Goal: Task Accomplishment & Management: Use online tool/utility

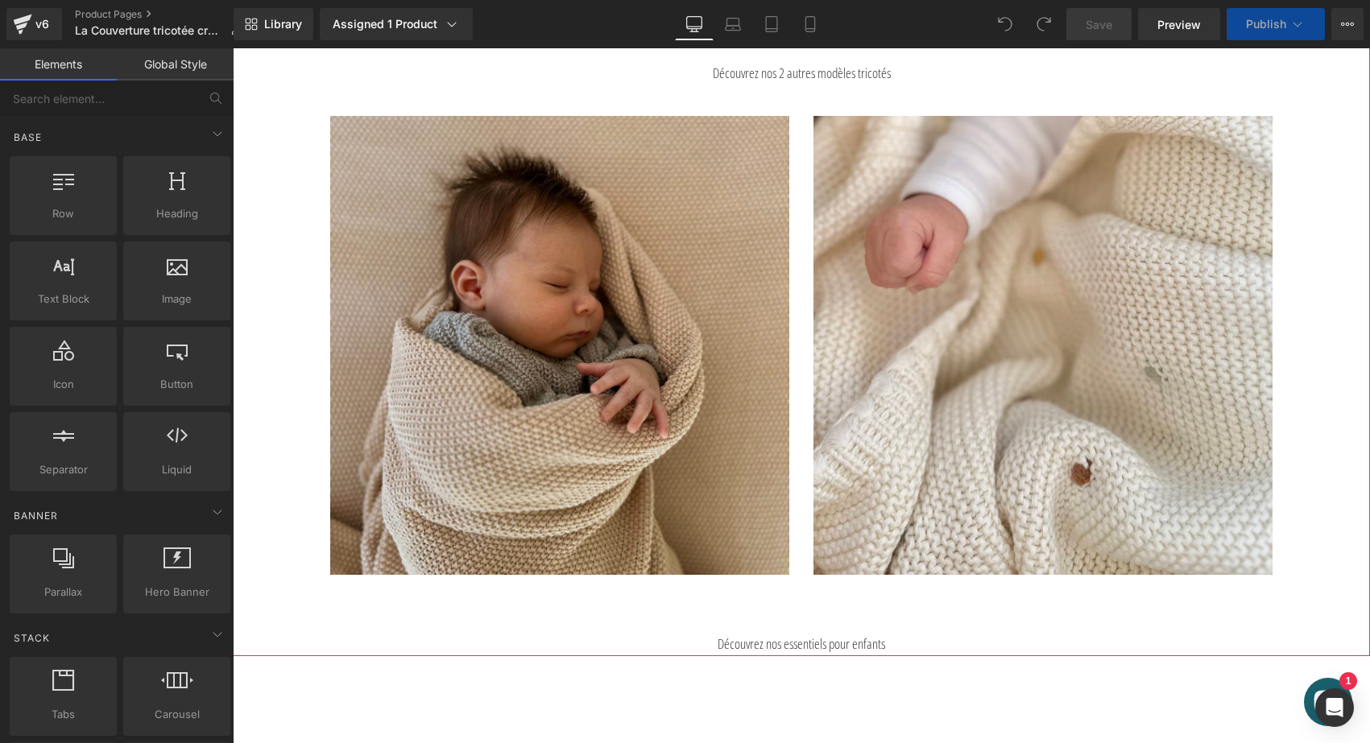
scroll to position [741, 0]
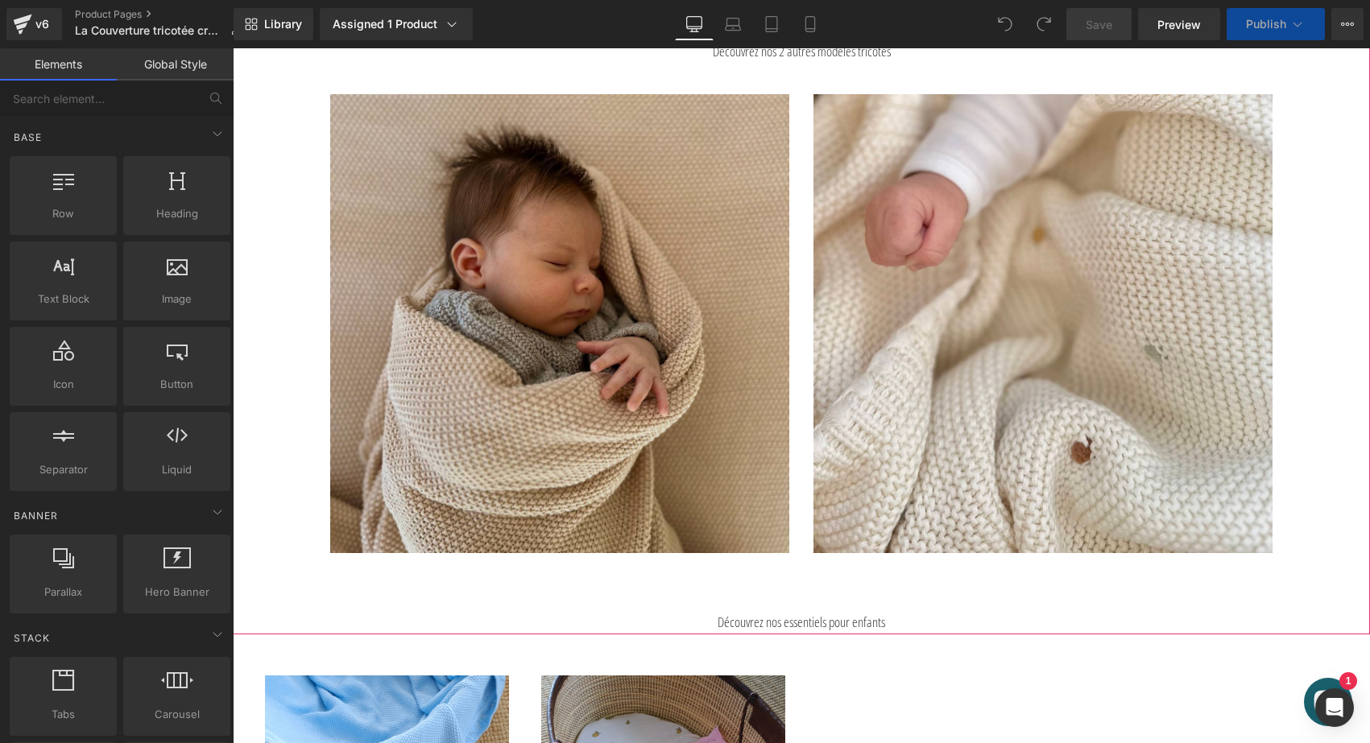
click at [698, 204] on img at bounding box center [559, 323] width 459 height 459
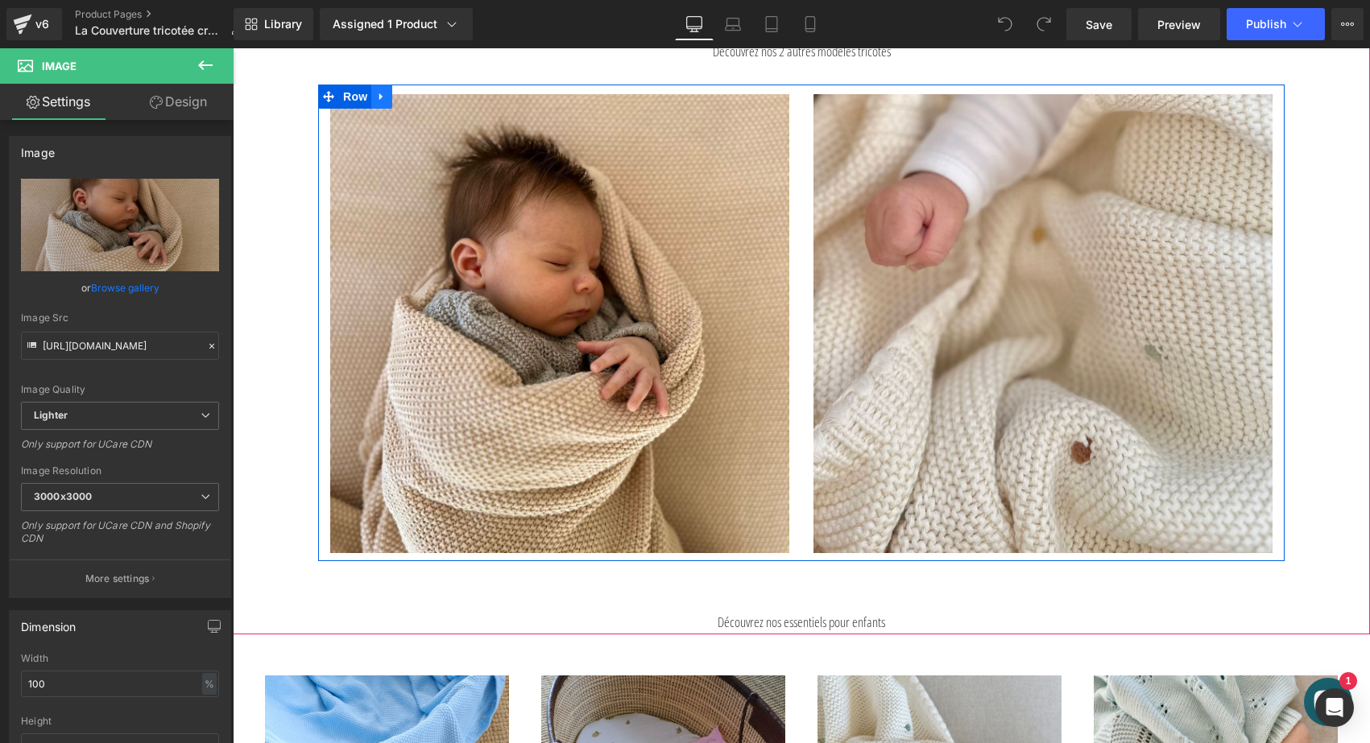
click at [383, 95] on icon at bounding box center [381, 96] width 11 height 12
click at [428, 92] on link at bounding box center [423, 97] width 21 height 24
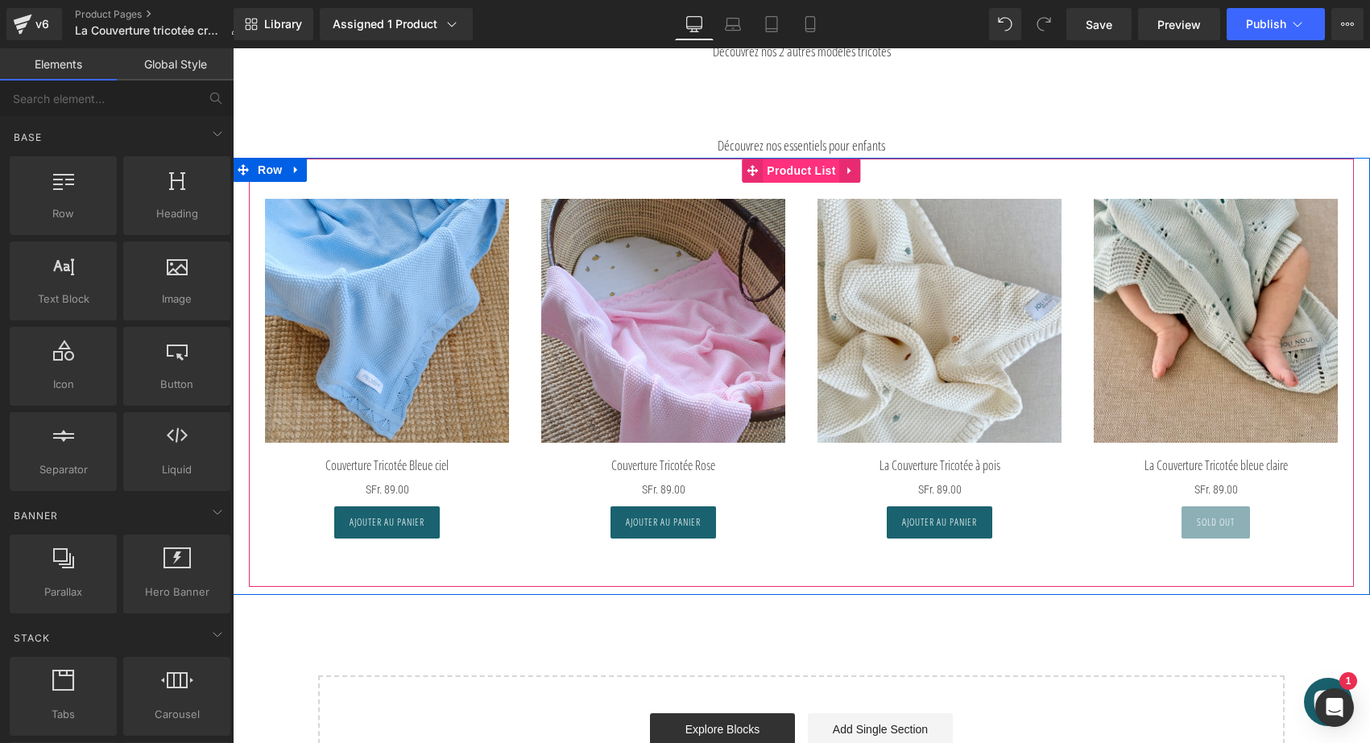
click at [775, 173] on span "Product List" at bounding box center [800, 171] width 76 height 24
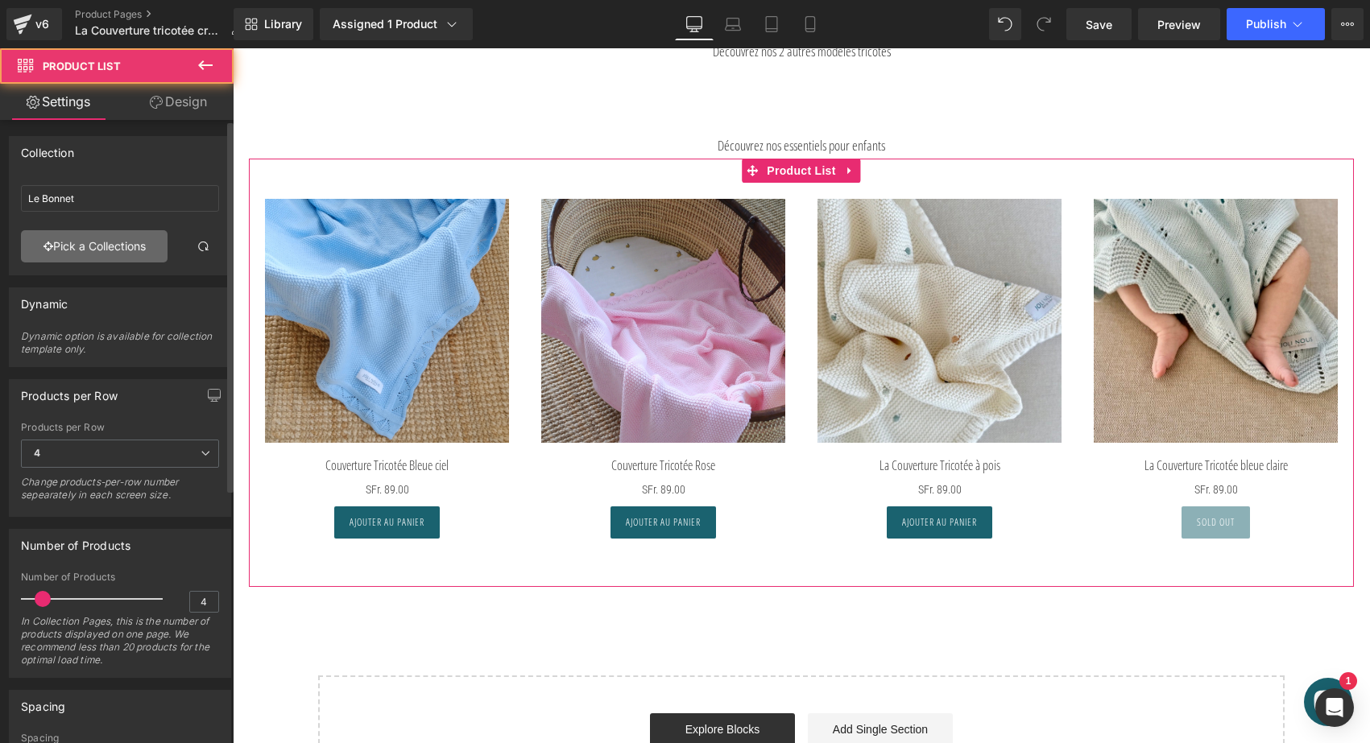
click at [125, 256] on link "Pick a Collections" at bounding box center [94, 246] width 147 height 32
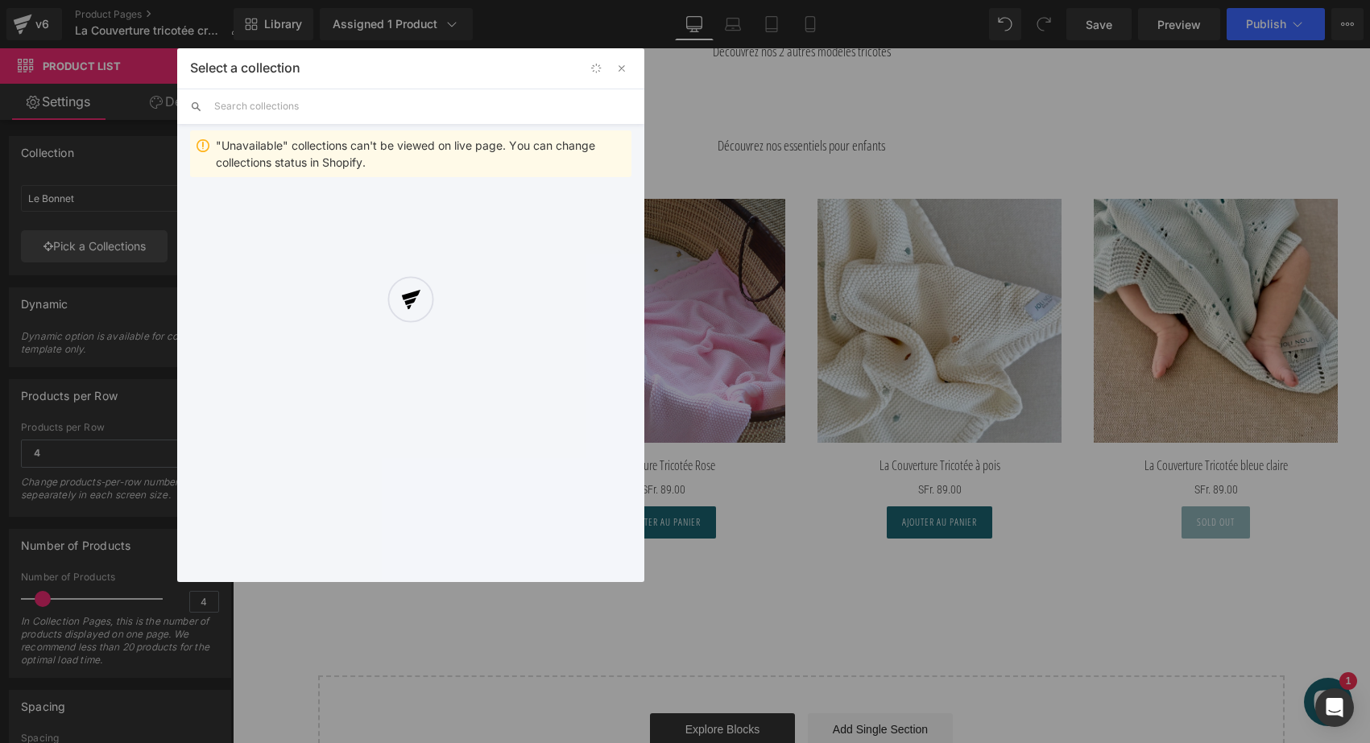
click at [266, 109] on div at bounding box center [410, 315] width 467 height 534
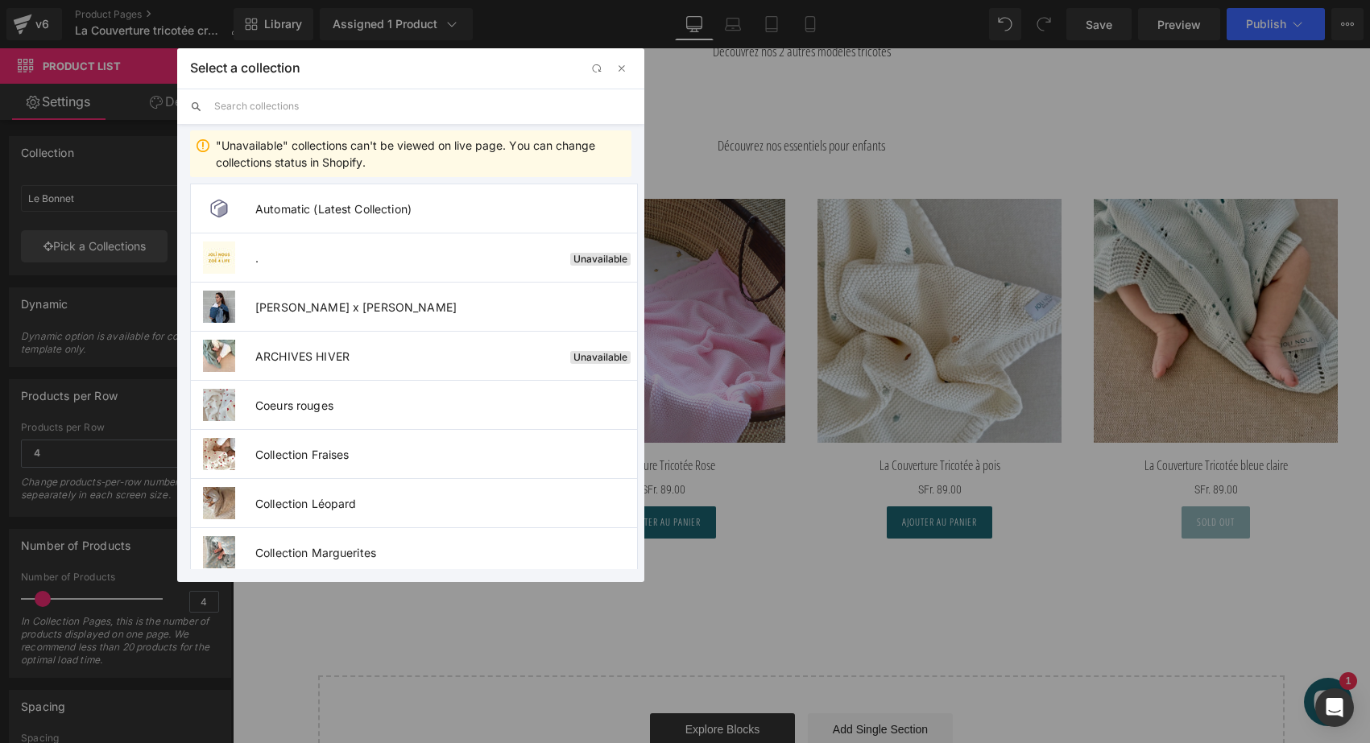
click at [0, 0] on input "text" at bounding box center [0, 0] width 0 height 0
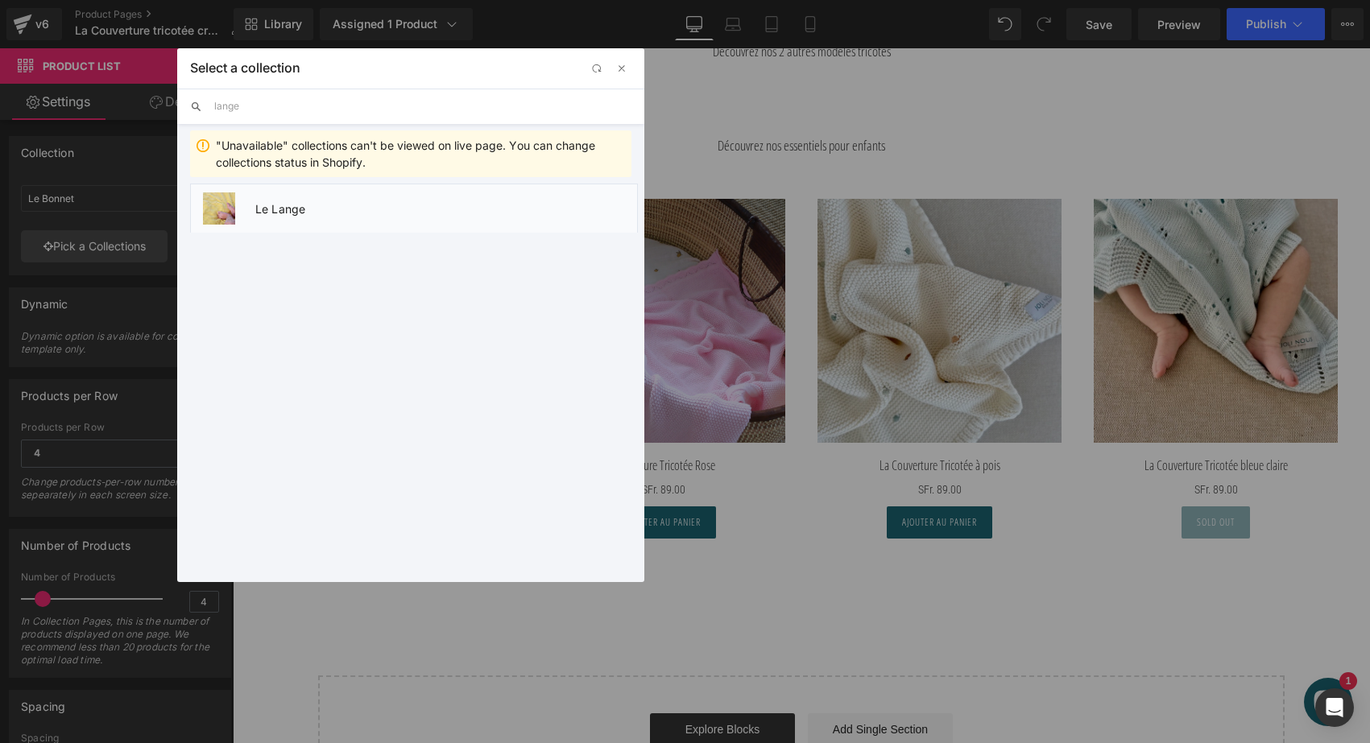
type input "lange"
type input "Le Lange"
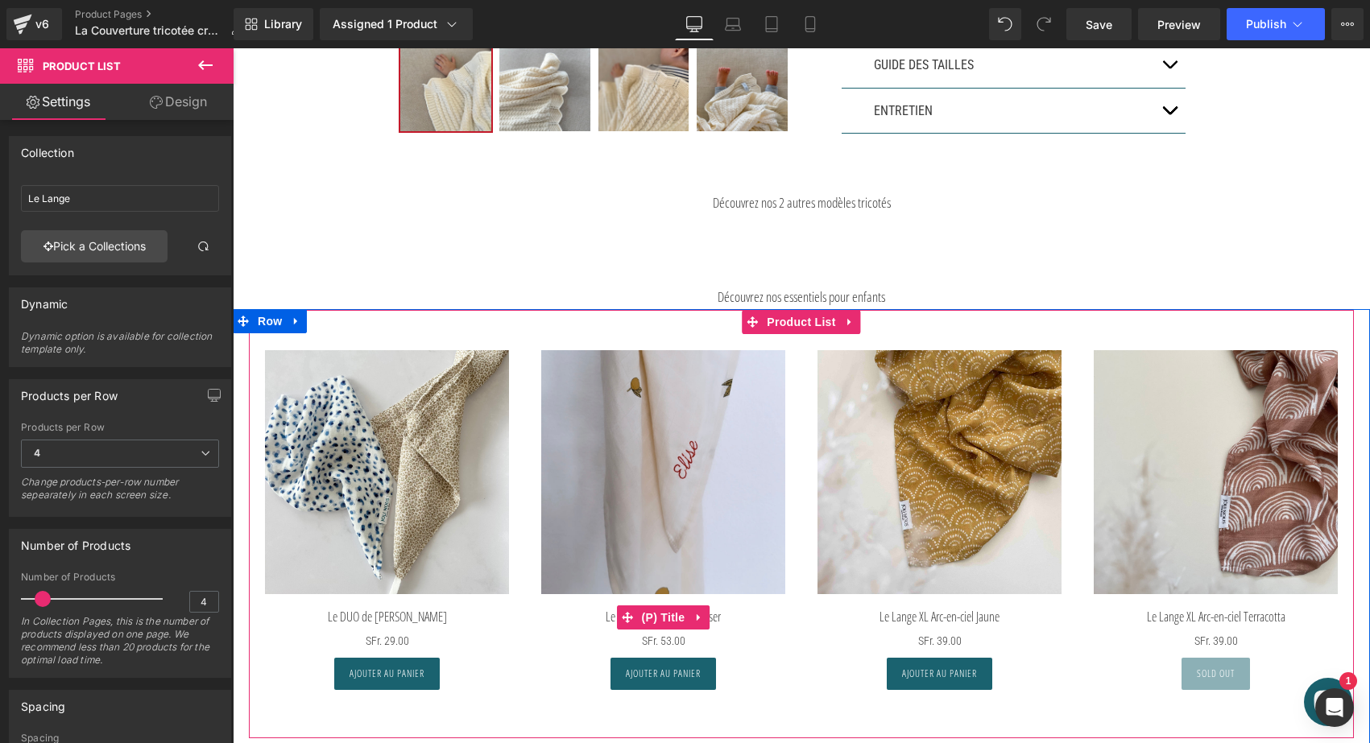
scroll to position [557, 0]
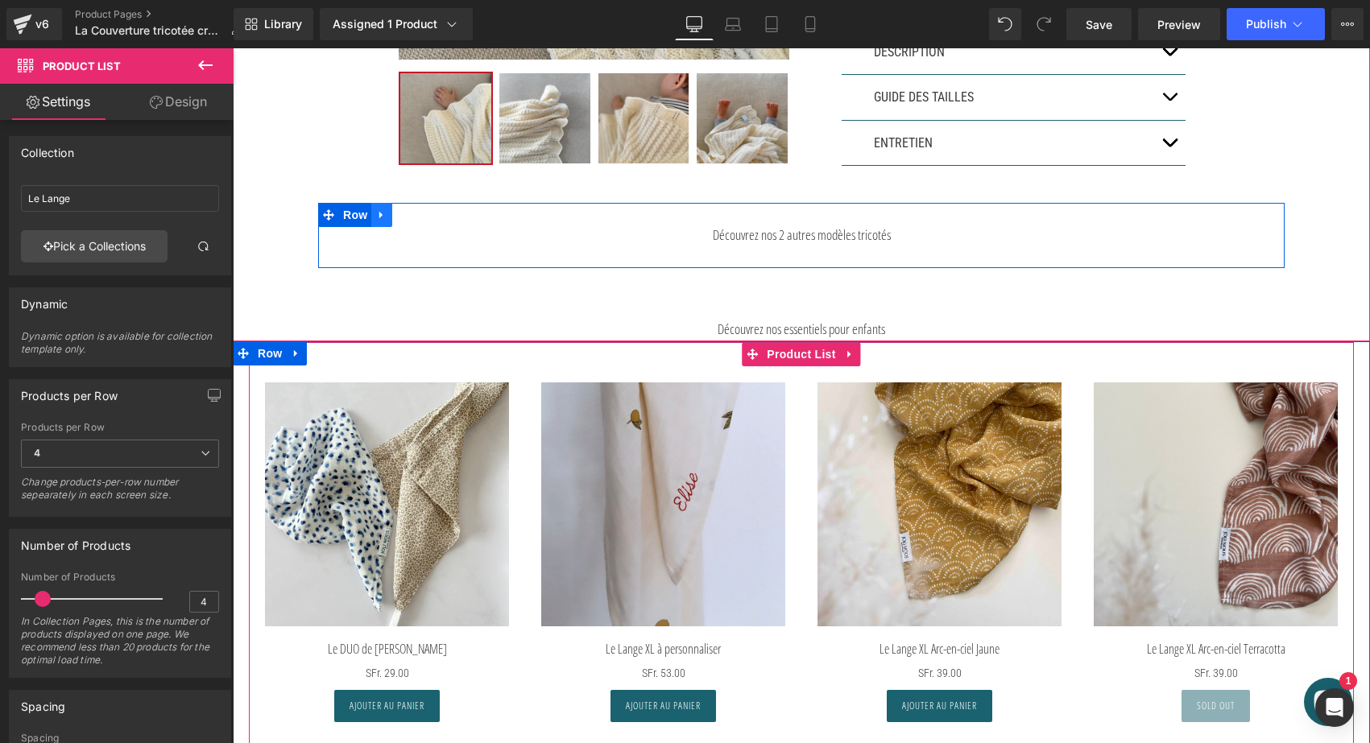
click at [383, 209] on icon at bounding box center [381, 215] width 11 height 12
click at [420, 211] on icon at bounding box center [423, 214] width 11 height 11
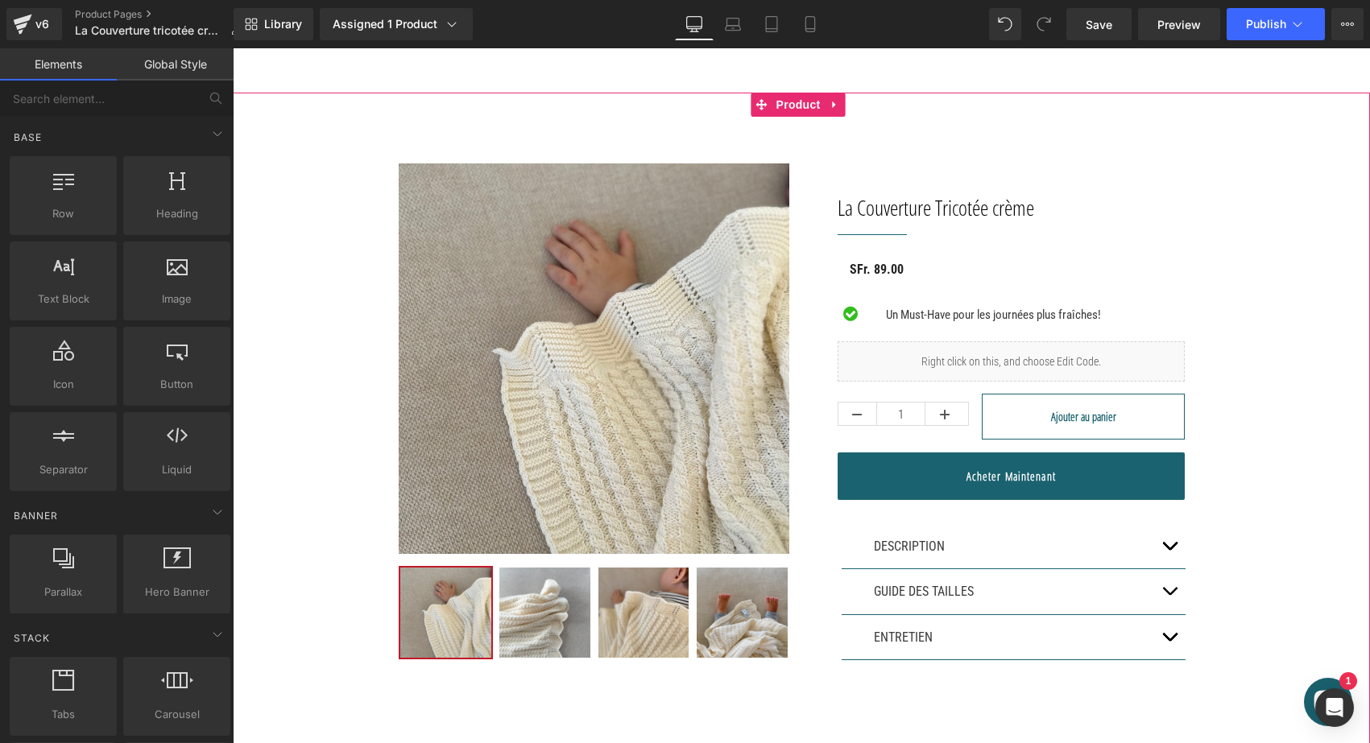
scroll to position [54, 0]
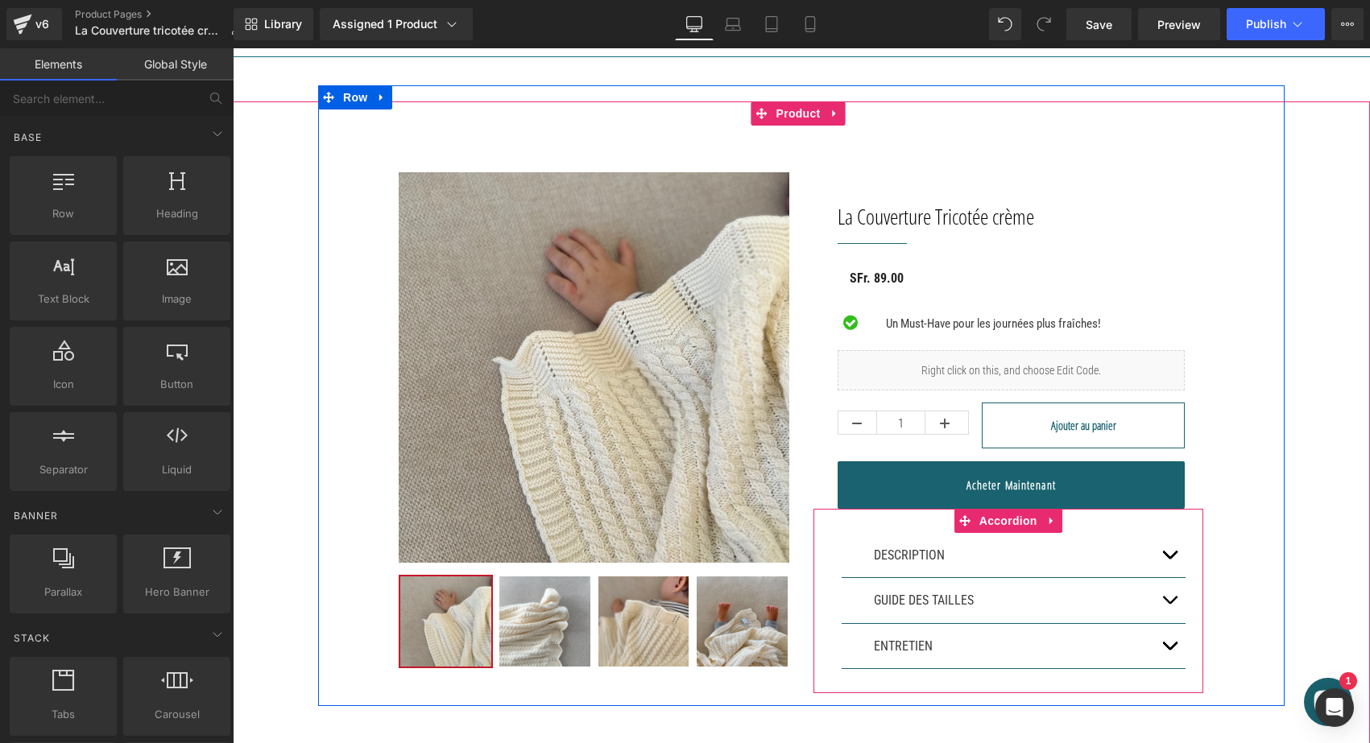
click at [1178, 553] on button "button" at bounding box center [1169, 555] width 32 height 45
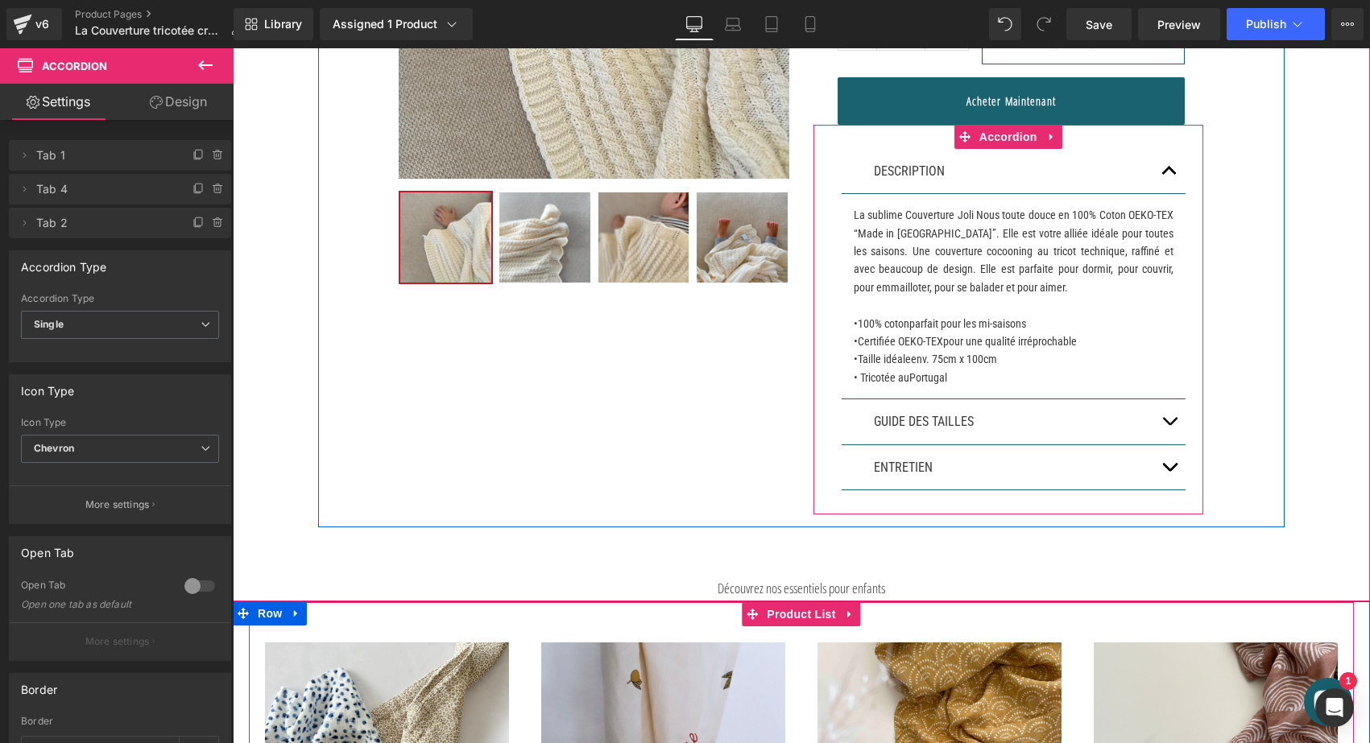
scroll to position [503, 0]
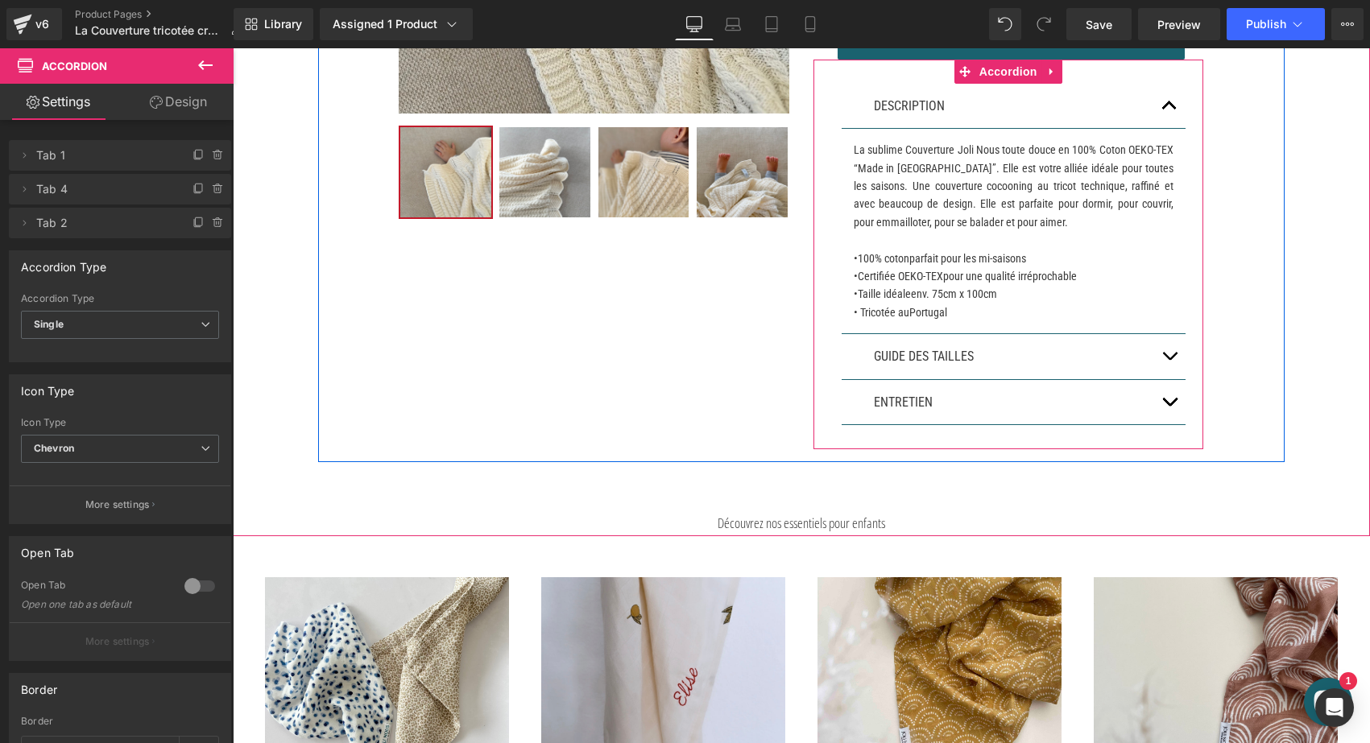
click at [1161, 376] on button "button" at bounding box center [1169, 356] width 32 height 45
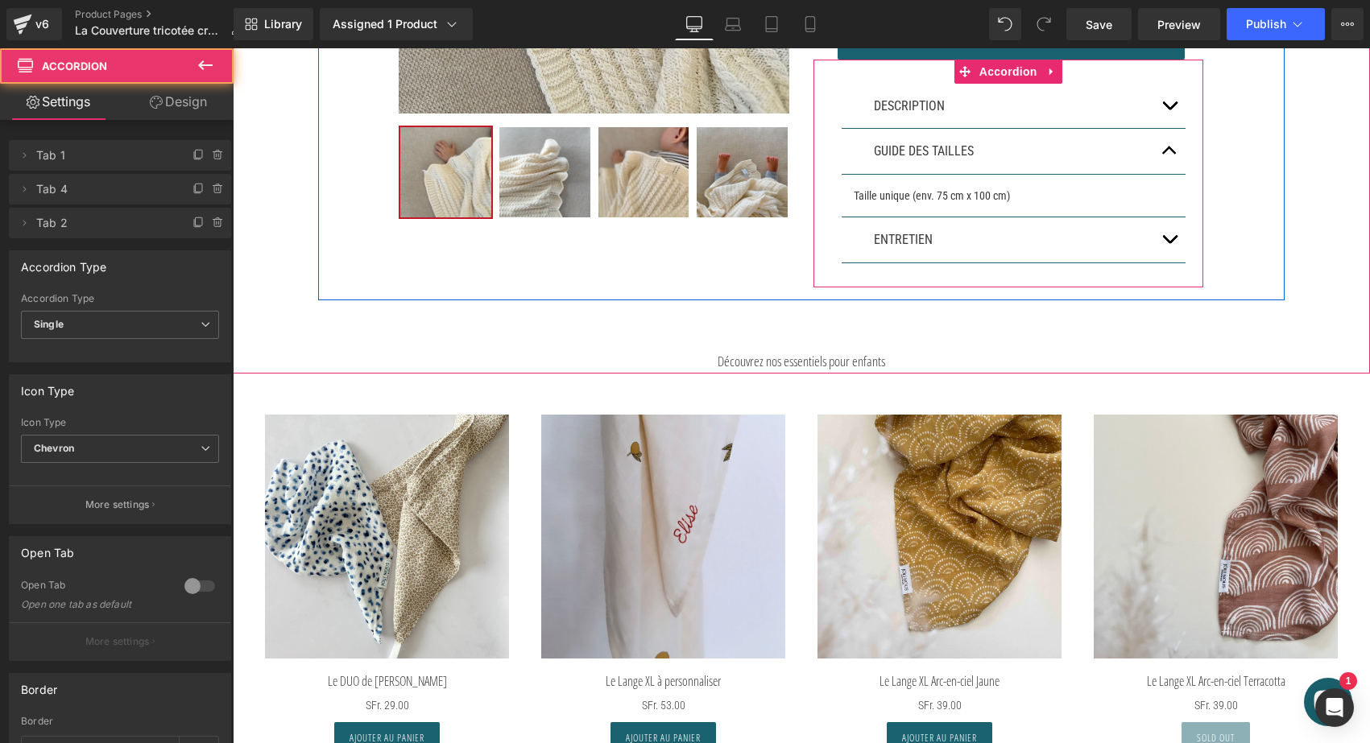
click at [1170, 241] on button "button" at bounding box center [1169, 239] width 32 height 45
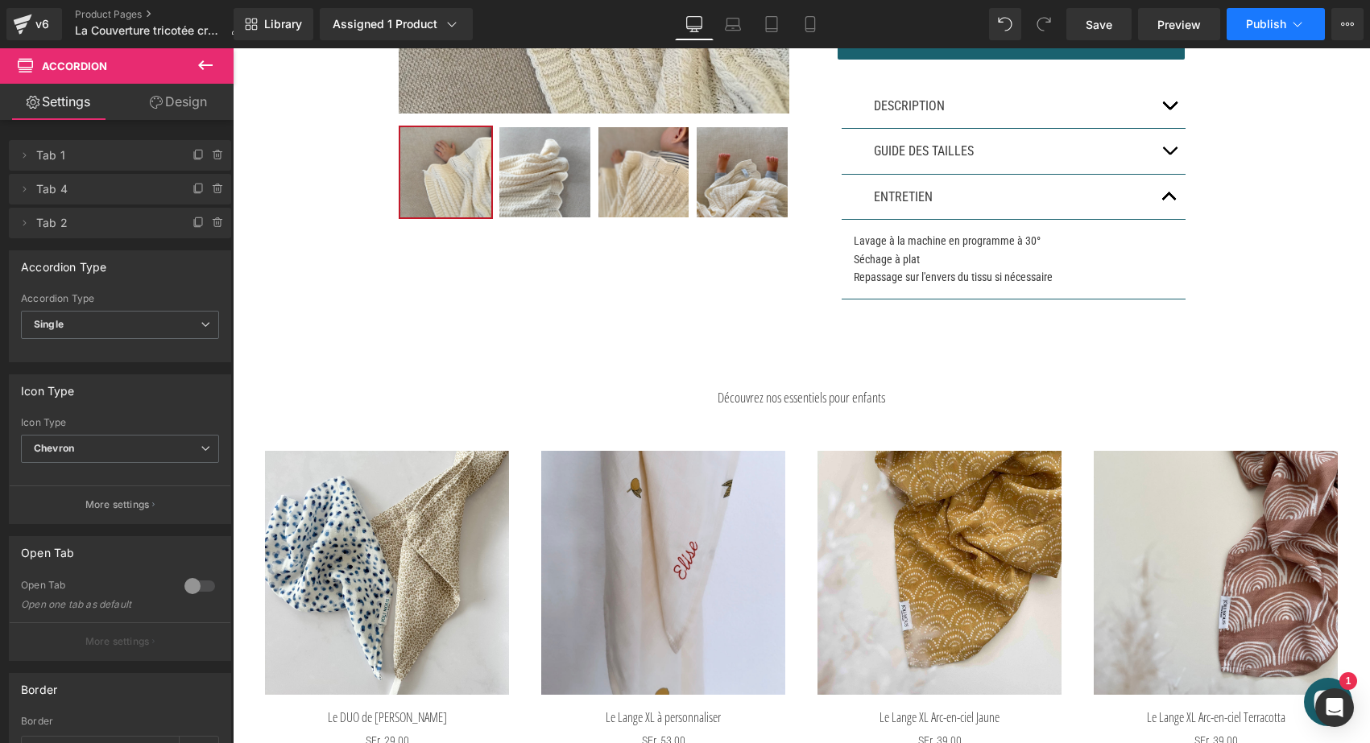
click at [1258, 27] on span "Publish" at bounding box center [1266, 24] width 40 height 13
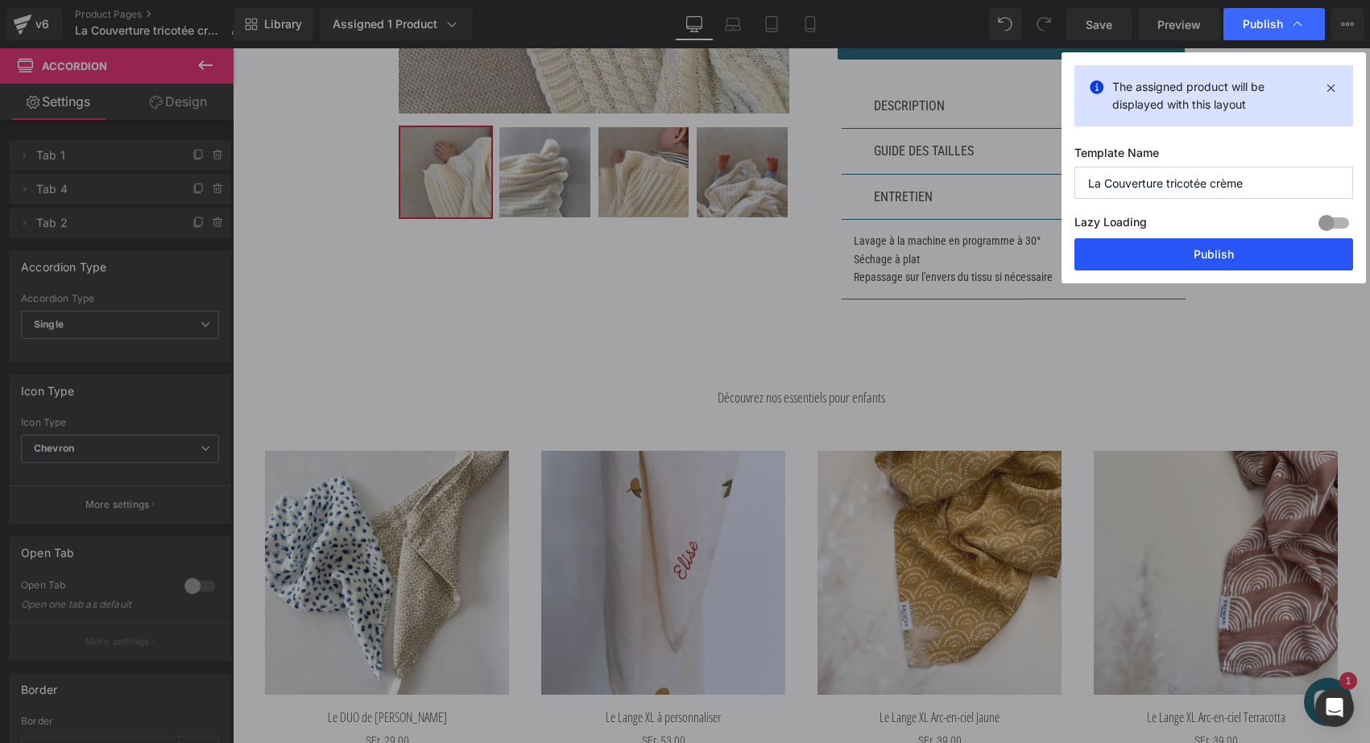
click at [0, 0] on button "Publish" at bounding box center [0, 0] width 0 height 0
